Goal: Information Seeking & Learning: Check status

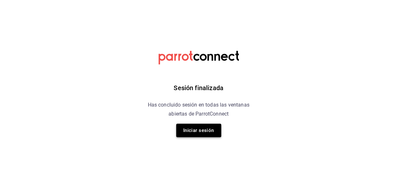
click at [215, 134] on button "Iniciar sesión" at bounding box center [198, 129] width 45 height 13
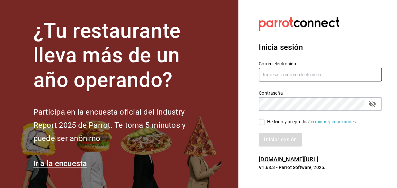
type input "[EMAIL_ADDRESS][DOMAIN_NAME]"
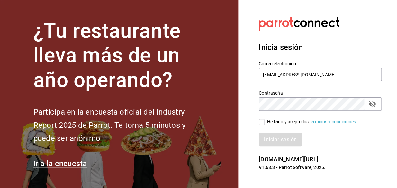
click at [264, 119] on input "He leído y acepto los Términos y condiciones." at bounding box center [262, 122] width 6 height 6
checkbox input "true"
click at [272, 143] on button "Iniciar sesión" at bounding box center [281, 139] width 44 height 13
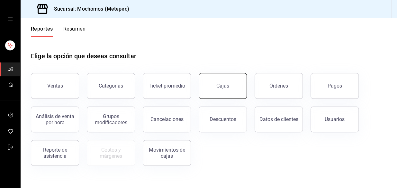
click at [223, 83] on div "Cajas" at bounding box center [222, 86] width 13 height 6
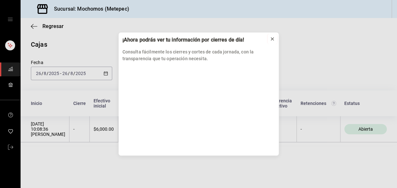
click at [270, 39] on icon at bounding box center [272, 38] width 5 height 5
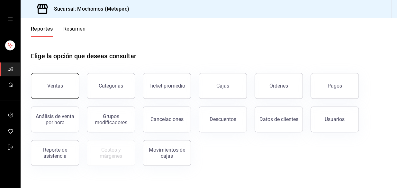
click at [59, 87] on div "Ventas" at bounding box center [55, 86] width 16 height 6
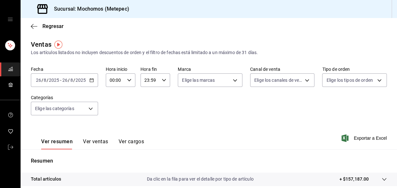
click at [127, 79] on icon "button" at bounding box center [129, 80] width 4 height 4
click at [110, 128] on span "02" at bounding box center [112, 127] width 4 height 5
type input "02:00"
click at [183, 129] on div at bounding box center [198, 94] width 397 height 188
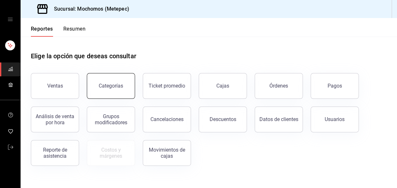
click at [108, 84] on div "Categorías" at bounding box center [111, 86] width 24 height 6
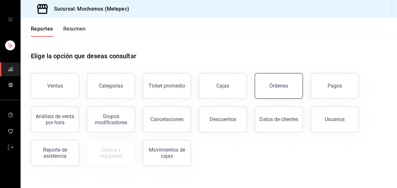
click at [267, 88] on button "Órdenes" at bounding box center [279, 86] width 48 height 26
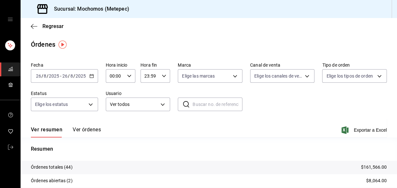
click at [37, 19] on div "Regresar" at bounding box center [209, 26] width 376 height 16
click at [34, 24] on icon "button" at bounding box center [34, 26] width 6 height 6
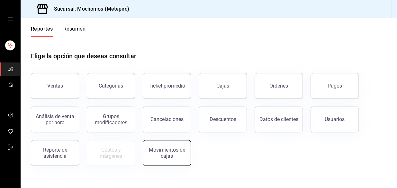
click at [163, 150] on div "Movimientos de cajas" at bounding box center [167, 153] width 40 height 12
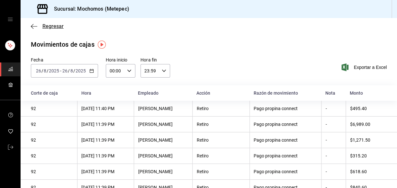
click at [33, 27] on icon "button" at bounding box center [34, 26] width 6 height 6
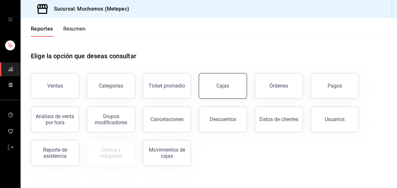
click at [232, 86] on button "Cajas" at bounding box center [223, 86] width 48 height 26
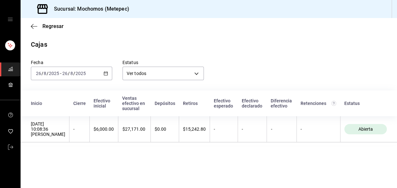
click at [35, 29] on div "Regresar" at bounding box center [209, 26] width 376 height 16
click at [32, 28] on icon "button" at bounding box center [34, 26] width 6 height 6
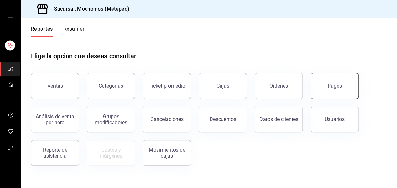
click at [347, 86] on button "Pagos" at bounding box center [334, 86] width 48 height 26
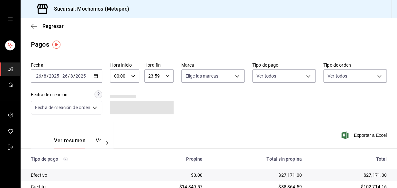
click at [95, 76] on icon "button" at bounding box center [96, 76] width 4 height 4
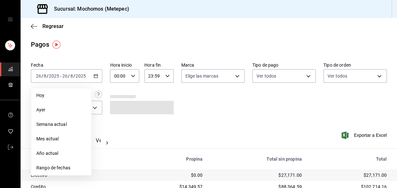
drag, startPoint x: 70, startPoint y: 90, endPoint x: 154, endPoint y: 71, distance: 86.0
click at [71, 89] on li "Hoy" at bounding box center [61, 95] width 60 height 14
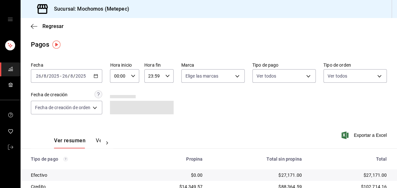
click at [134, 76] on icon "button" at bounding box center [133, 76] width 4 height 4
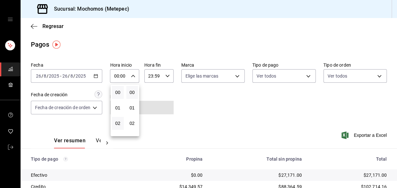
click at [115, 125] on button "02" at bounding box center [118, 123] width 12 height 13
type input "02:00"
click at [228, 111] on div at bounding box center [198, 94] width 397 height 188
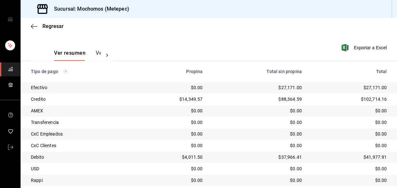
scroll to position [108, 0]
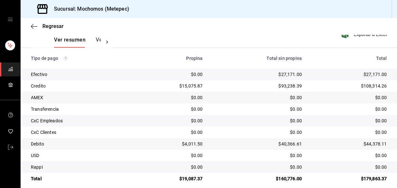
scroll to position [108, 0]
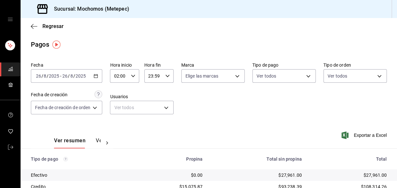
click at [166, 76] on \(Stroke\) "button" at bounding box center [168, 76] width 4 height 2
click at [97, 75] on div at bounding box center [198, 94] width 397 height 188
click at [94, 76] on div "2025-08-26 26 / 8 / 2025 - 2025-08-26 26 / 8 / 2025" at bounding box center [66, 75] width 71 height 13
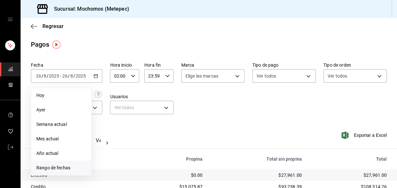
click at [47, 169] on span "Rango de fechas" at bounding box center [61, 167] width 50 height 7
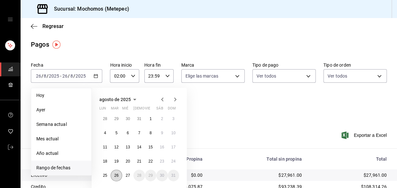
click at [120, 175] on button "26" at bounding box center [116, 175] width 11 height 12
click at [127, 174] on abbr "27" at bounding box center [128, 175] width 4 height 4
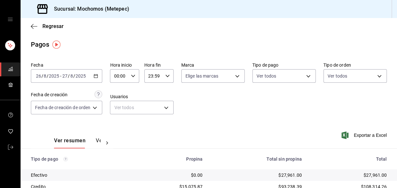
click at [134, 76] on icon "button" at bounding box center [133, 76] width 4 height 4
click at [118, 125] on span "02" at bounding box center [118, 123] width 4 height 5
type input "02:00"
click at [165, 76] on div at bounding box center [198, 94] width 397 height 188
click at [165, 76] on icon "button" at bounding box center [167, 76] width 4 height 4
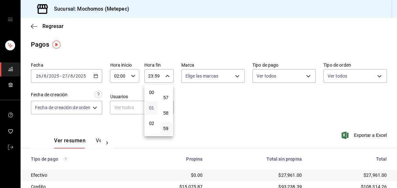
click at [149, 106] on span "01" at bounding box center [151, 107] width 4 height 5
type input "01:59"
click at [264, 113] on div at bounding box center [198, 94] width 397 height 188
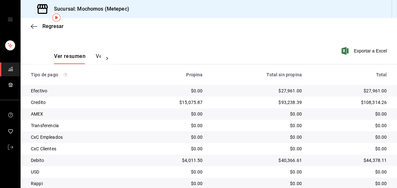
scroll to position [87, 0]
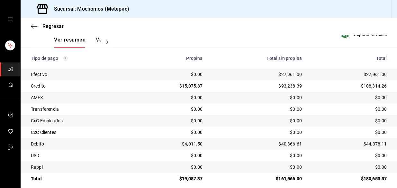
scroll to position [108, 0]
